Goal: Information Seeking & Learning: Learn about a topic

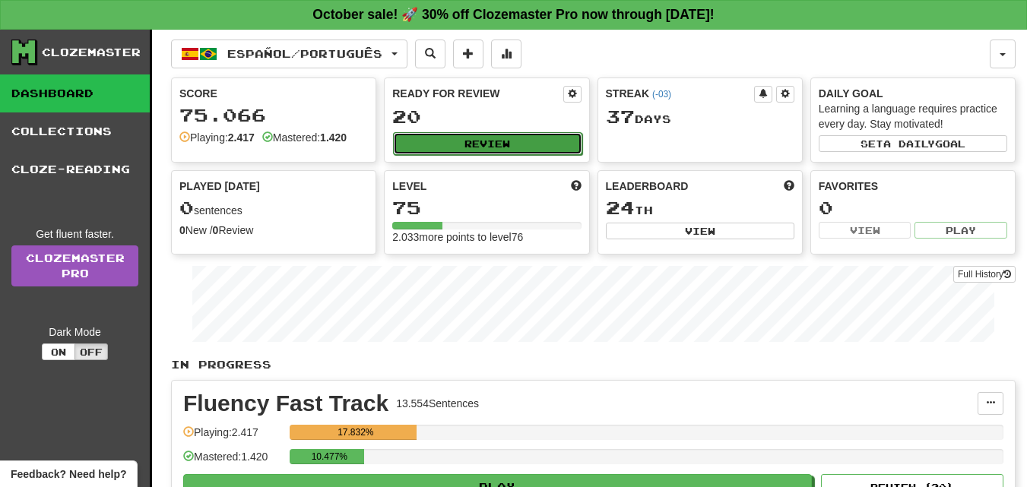
click at [482, 146] on button "Review" at bounding box center [487, 143] width 188 height 23
select select "**"
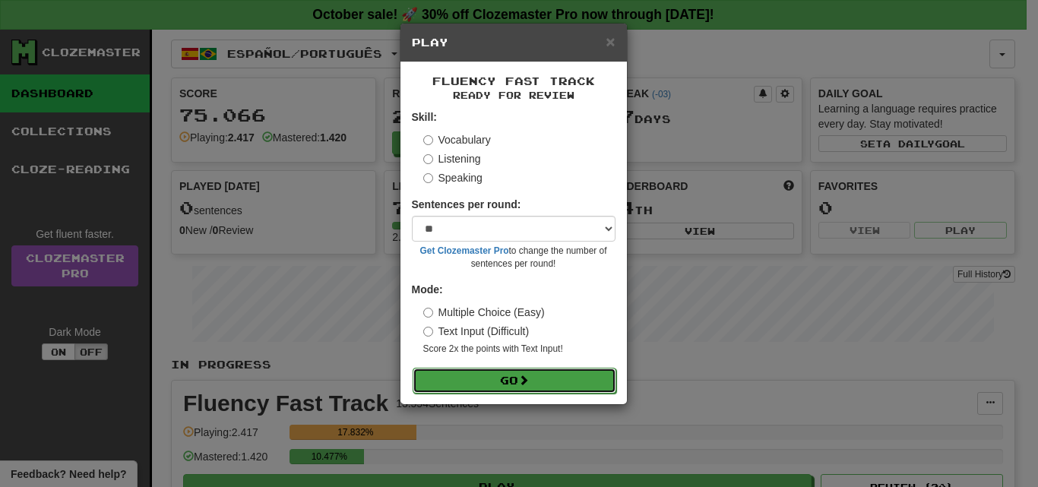
click at [460, 386] on button "Go" at bounding box center [515, 381] width 204 height 26
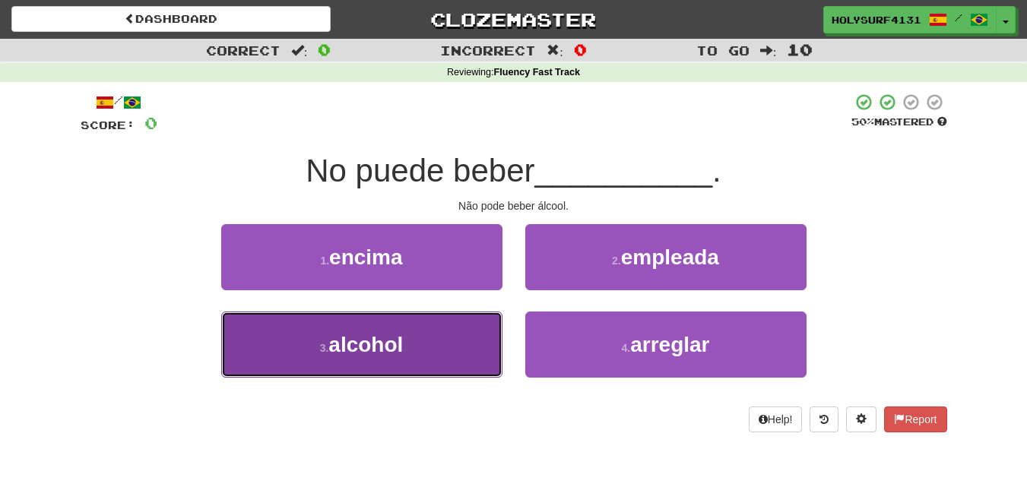
click at [431, 362] on button "3 . alcohol" at bounding box center [361, 345] width 281 height 66
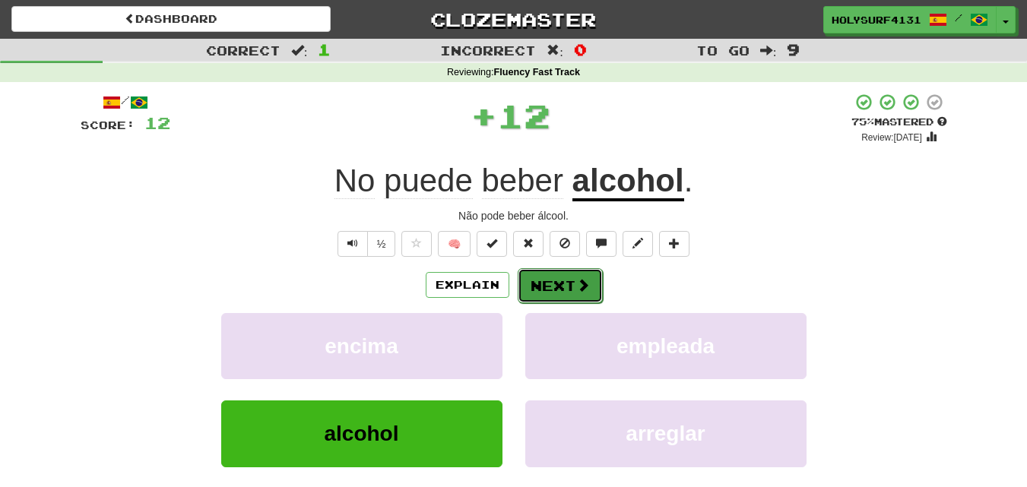
click at [543, 278] on button "Next" at bounding box center [560, 285] width 85 height 35
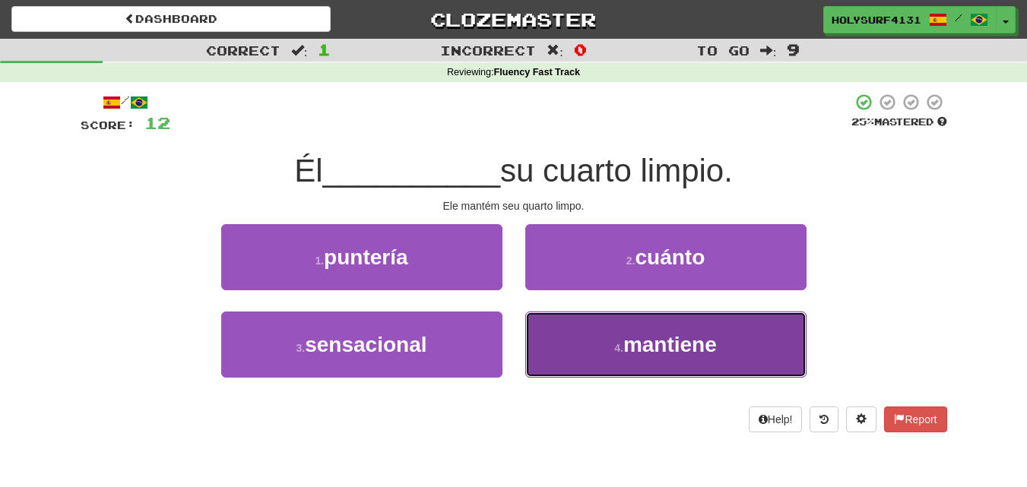
click at [546, 345] on button "4 . mantiene" at bounding box center [665, 345] width 281 height 66
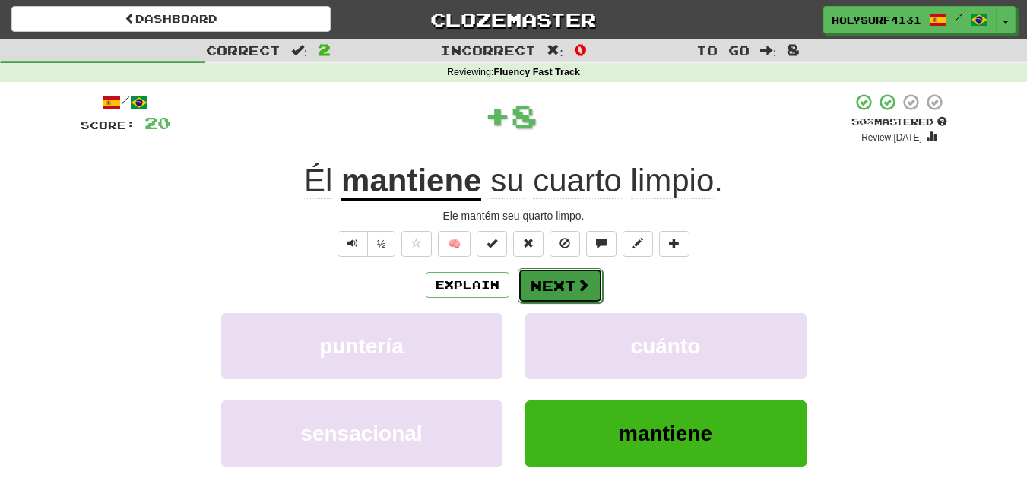
click at [546, 283] on button "Next" at bounding box center [560, 285] width 85 height 35
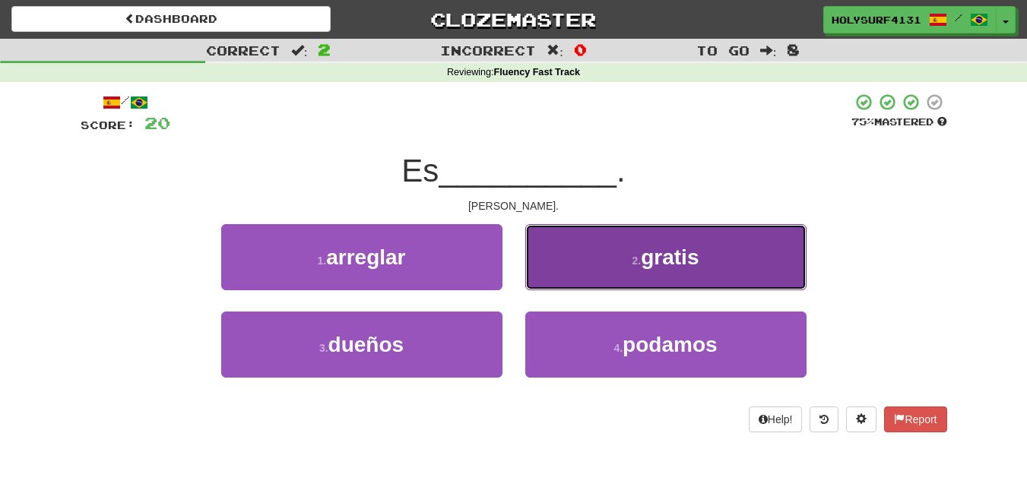
click at [541, 264] on button "2 . gratis" at bounding box center [665, 257] width 281 height 66
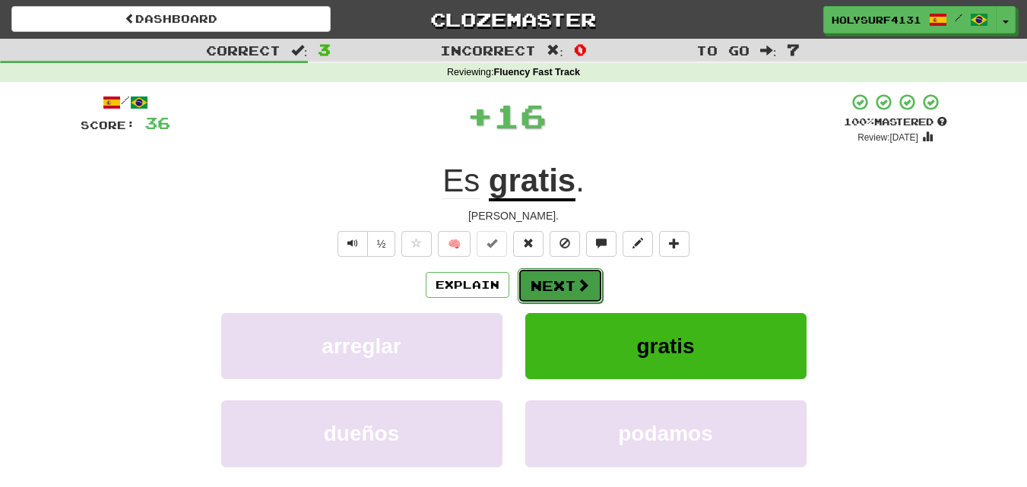
click at [554, 293] on button "Next" at bounding box center [560, 285] width 85 height 35
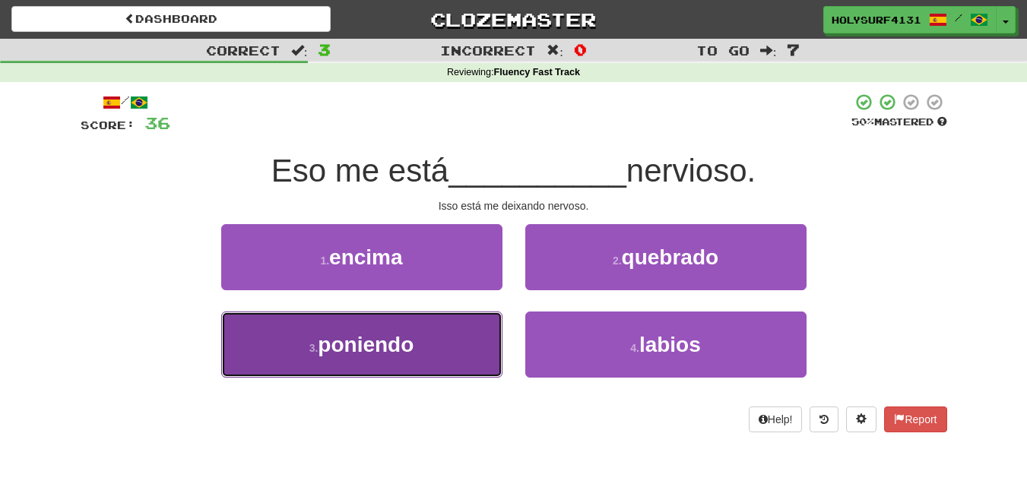
click at [457, 337] on button "3 . poniendo" at bounding box center [361, 345] width 281 height 66
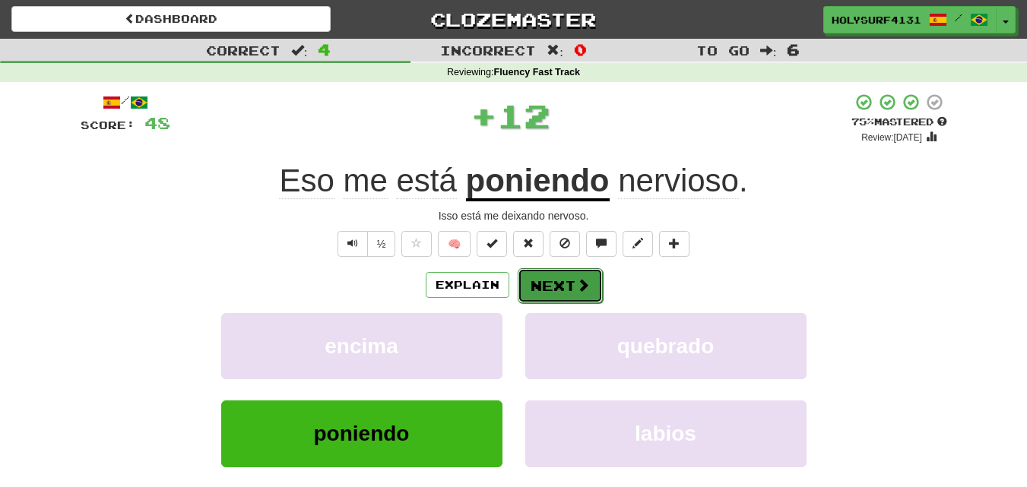
click at [568, 290] on button "Next" at bounding box center [560, 285] width 85 height 35
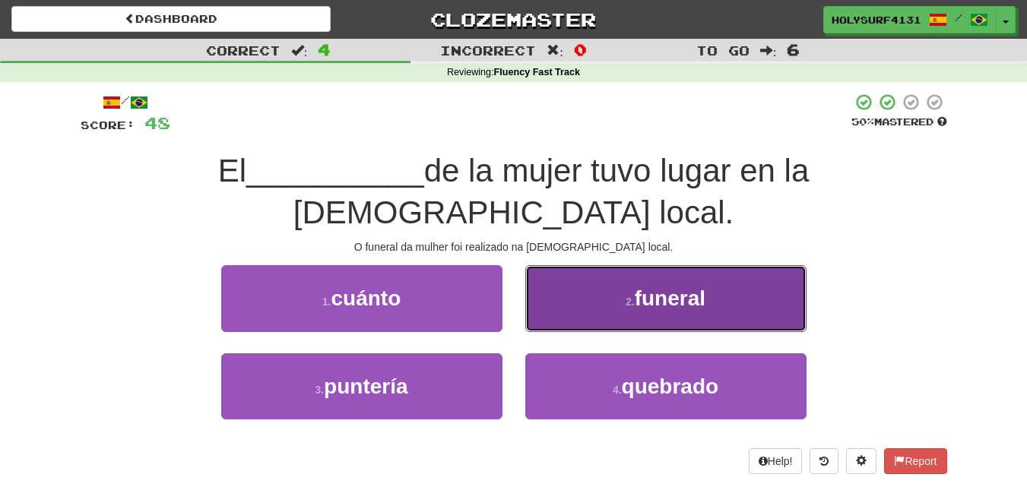
click at [556, 279] on button "2 . funeral" at bounding box center [665, 298] width 281 height 66
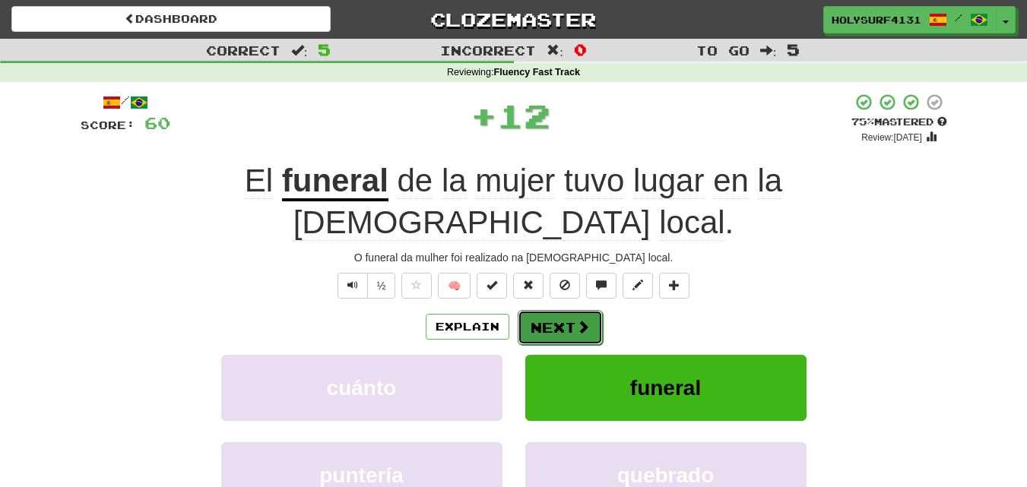
click at [556, 310] on button "Next" at bounding box center [560, 327] width 85 height 35
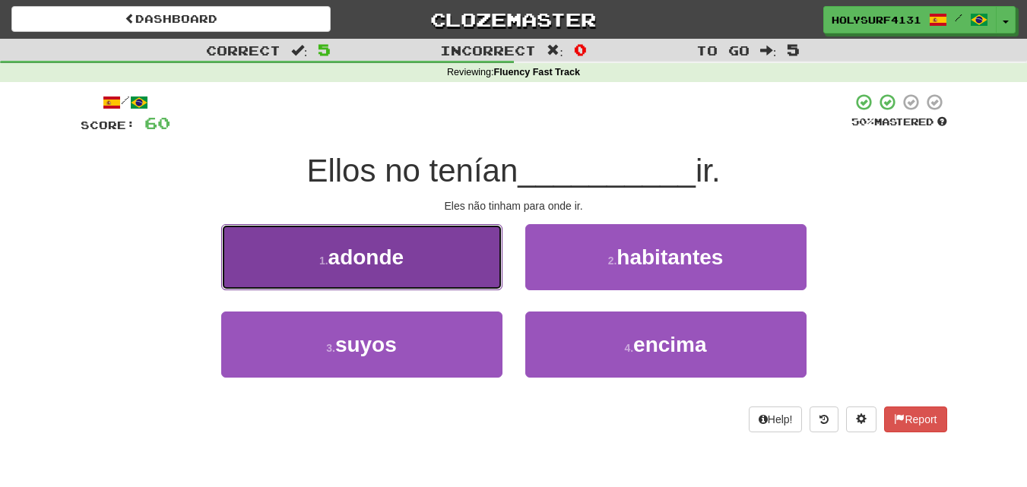
click at [452, 266] on button "1 . adonde" at bounding box center [361, 257] width 281 height 66
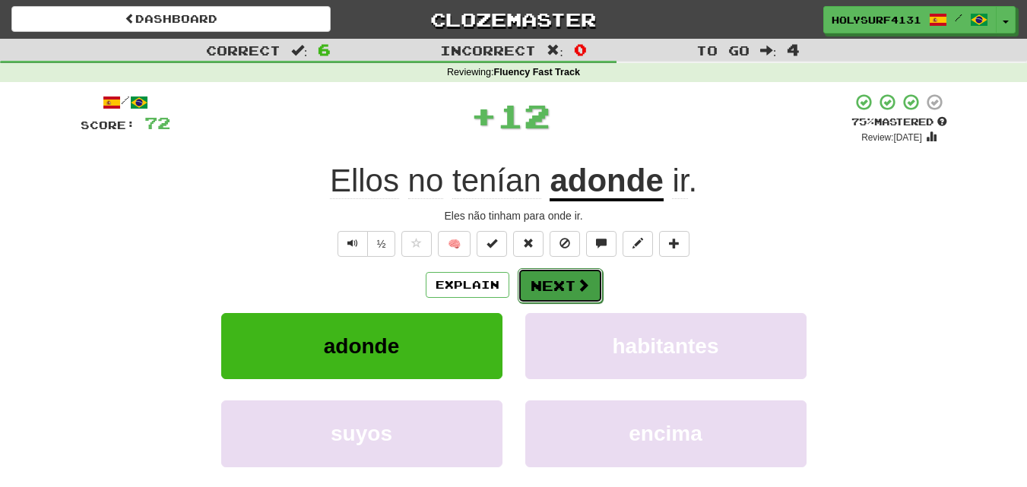
click at [552, 277] on button "Next" at bounding box center [560, 285] width 85 height 35
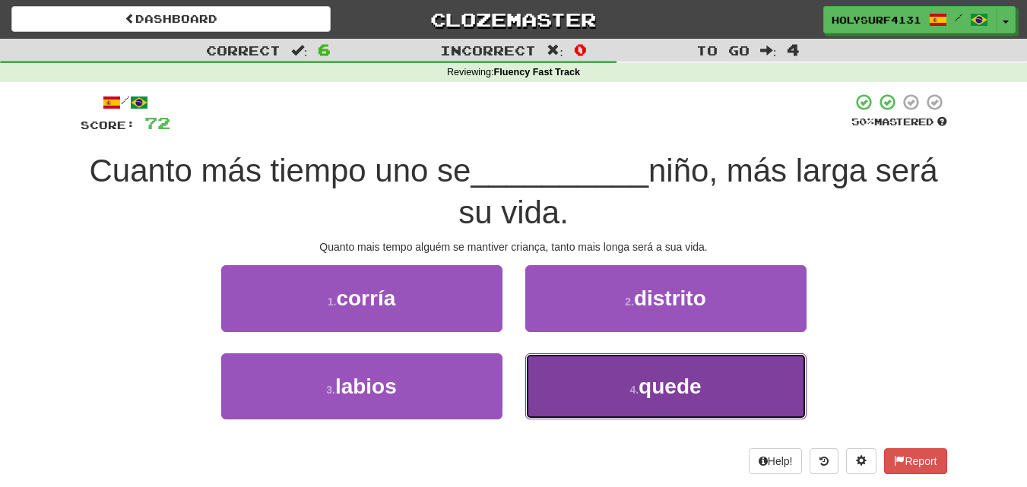
click at [559, 364] on button "4 . quede" at bounding box center [665, 386] width 281 height 66
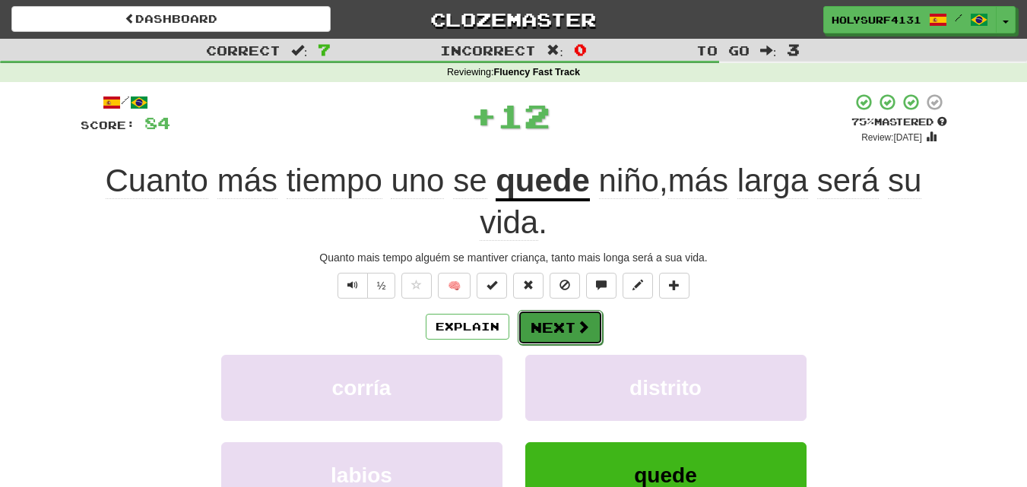
click at [543, 317] on button "Next" at bounding box center [560, 327] width 85 height 35
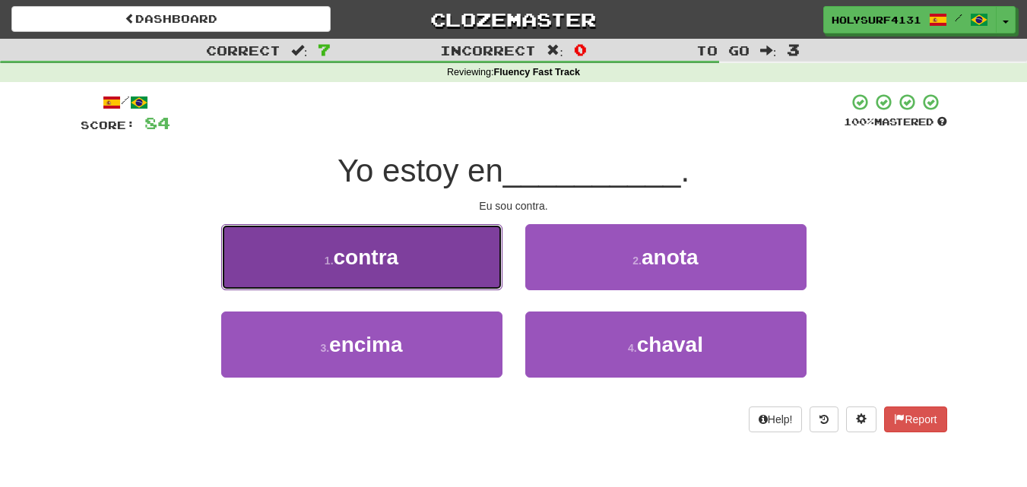
click at [426, 274] on button "1 . contra" at bounding box center [361, 257] width 281 height 66
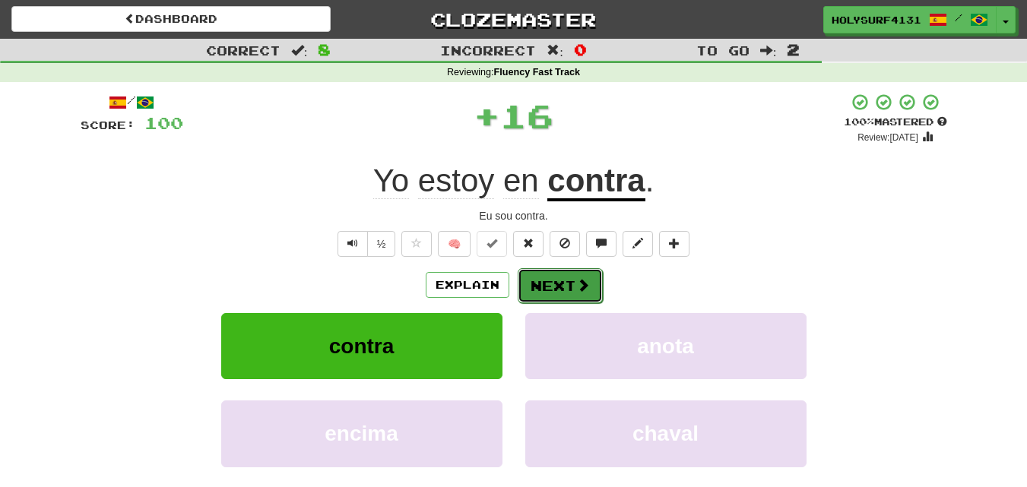
click at [542, 288] on button "Next" at bounding box center [560, 285] width 85 height 35
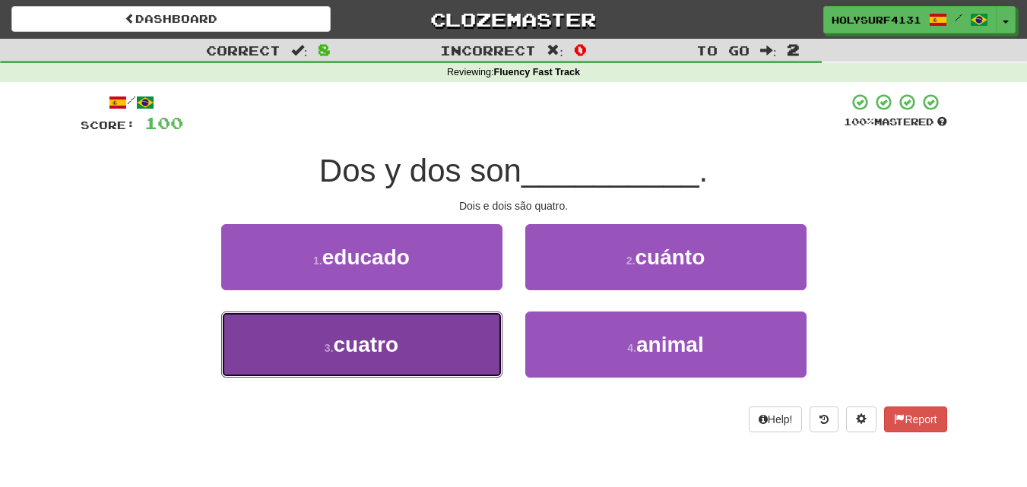
click at [458, 326] on button "3 . cuatro" at bounding box center [361, 345] width 281 height 66
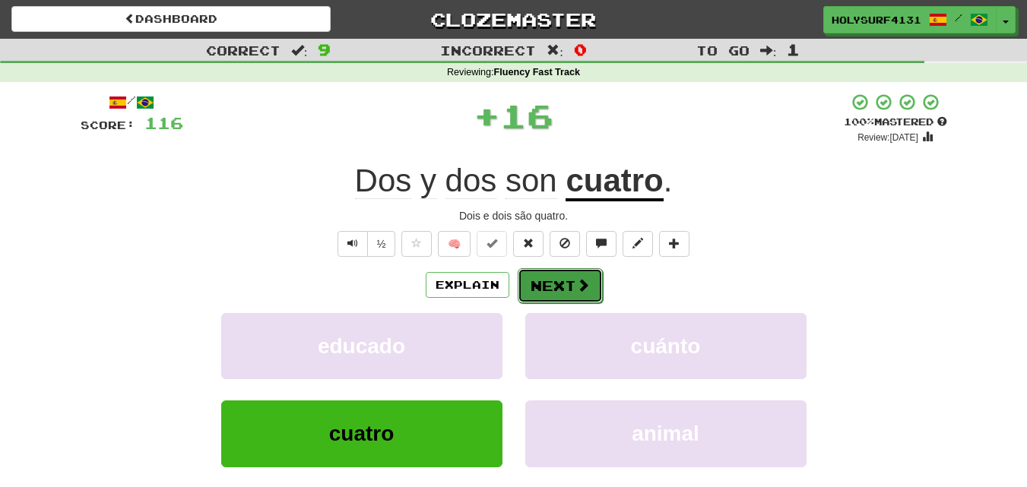
click at [546, 290] on button "Next" at bounding box center [560, 285] width 85 height 35
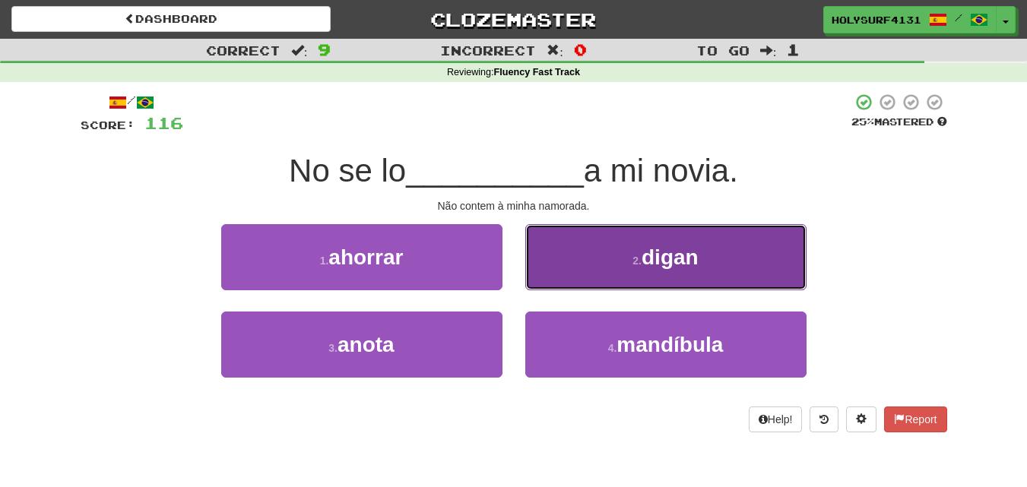
click at [556, 278] on button "2 . digan" at bounding box center [665, 257] width 281 height 66
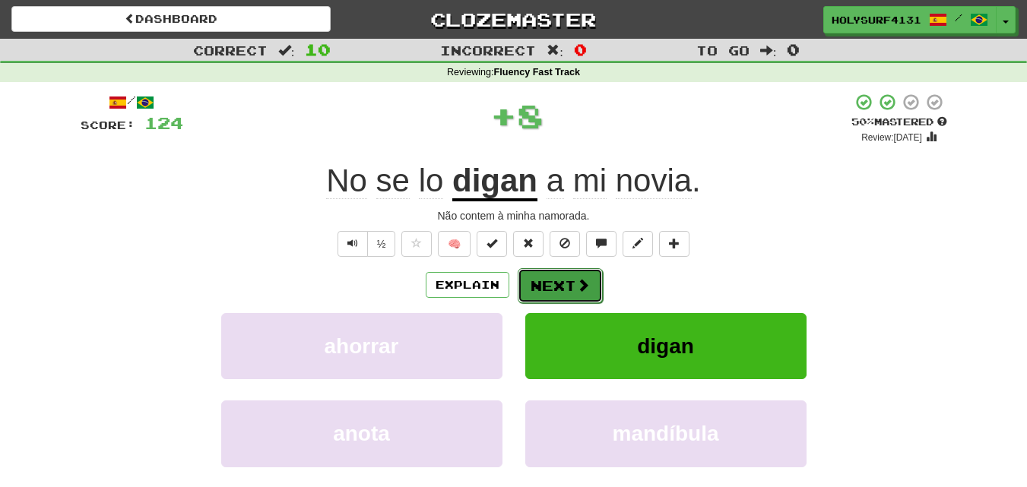
click at [551, 286] on button "Next" at bounding box center [560, 285] width 85 height 35
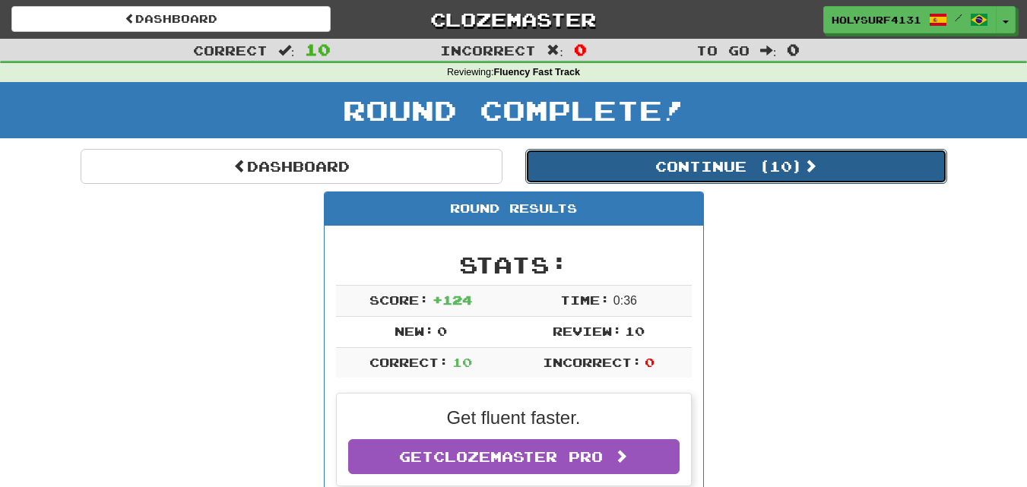
click at [604, 163] on button "Continue ( 10 )" at bounding box center [736, 166] width 422 height 35
